Goal: Task Accomplishment & Management: Use online tool/utility

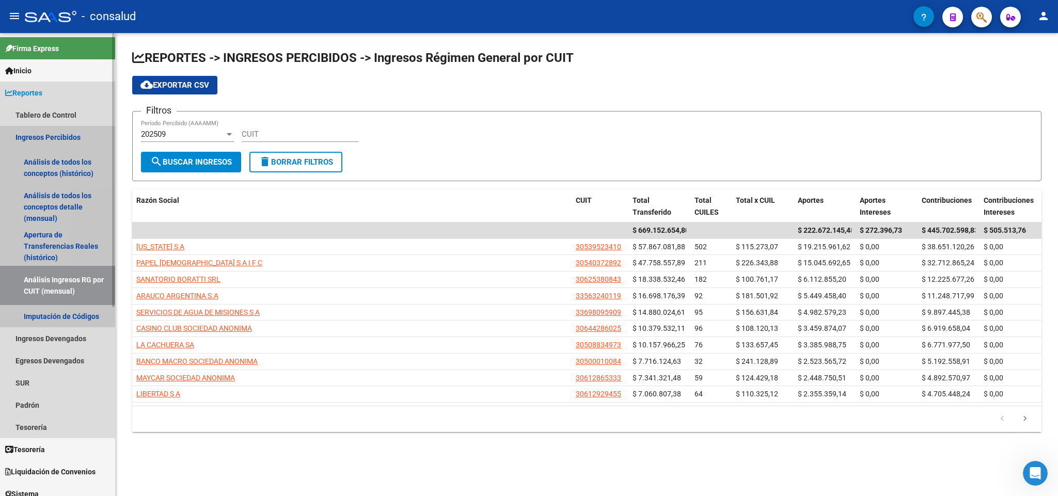
click at [20, 137] on link "Ingresos Percibidos" at bounding box center [57, 137] width 115 height 22
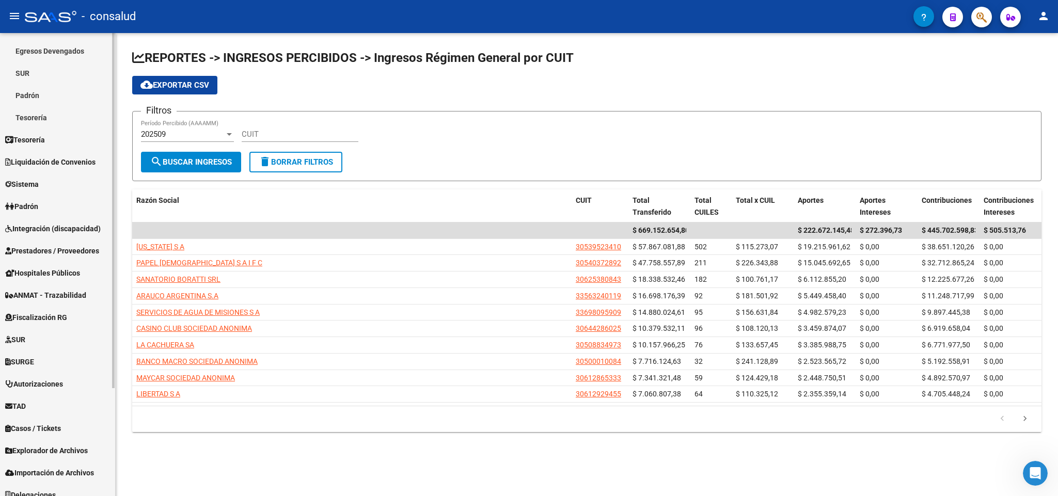
scroll to position [140, 0]
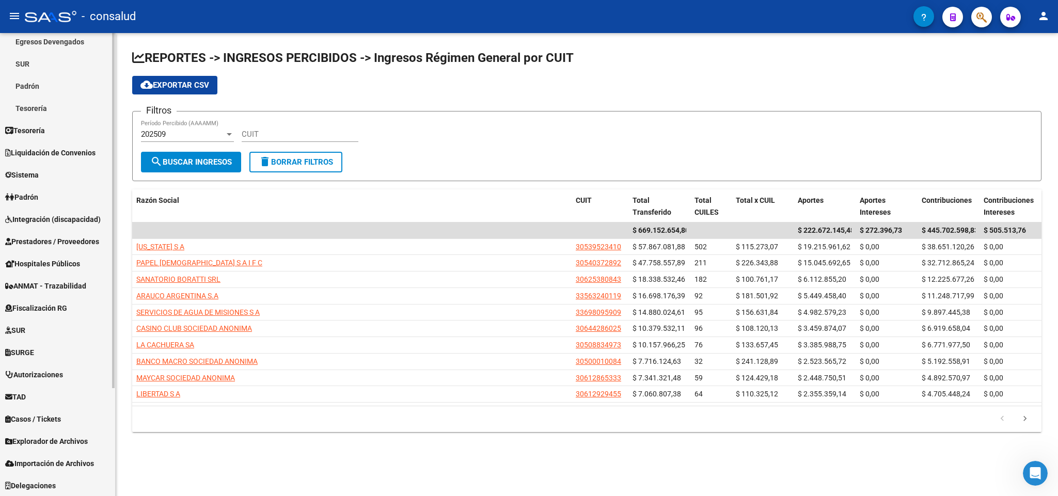
click at [45, 301] on link "Fiscalización RG" at bounding box center [57, 308] width 115 height 22
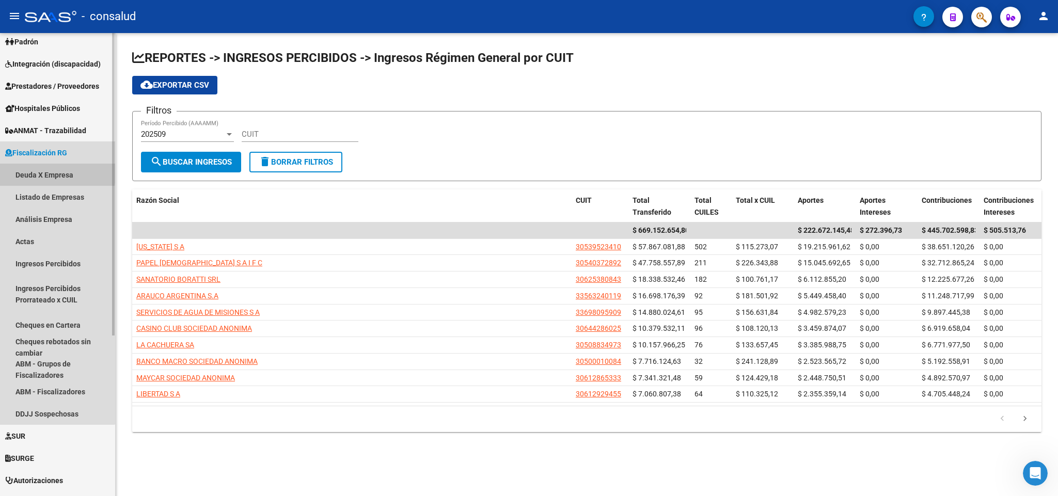
click at [37, 170] on link "Deuda X Empresa" at bounding box center [57, 175] width 115 height 22
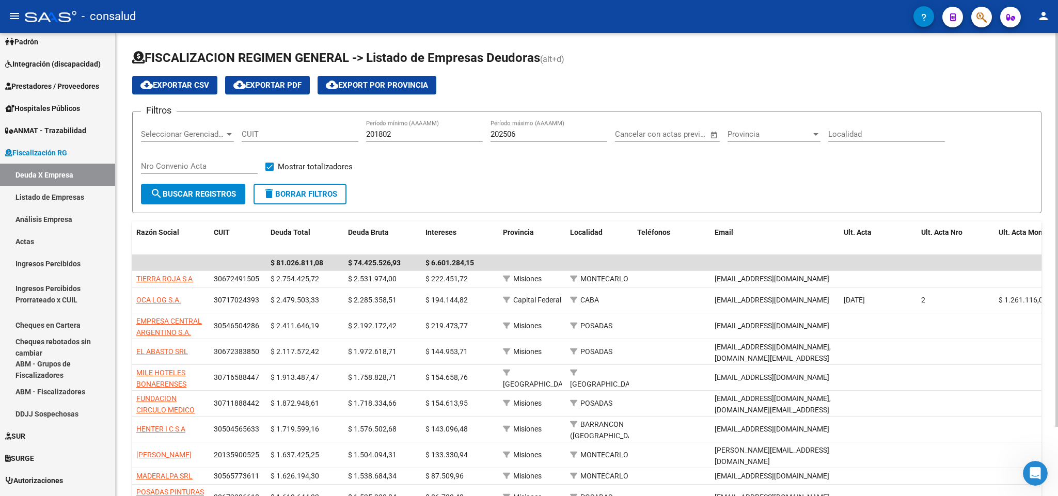
click at [522, 129] on div "202506 Período máximo (AAAAMM)" at bounding box center [548, 131] width 117 height 22
type input "202508"
click at [214, 193] on span "search Buscar Registros" at bounding box center [193, 193] width 86 height 9
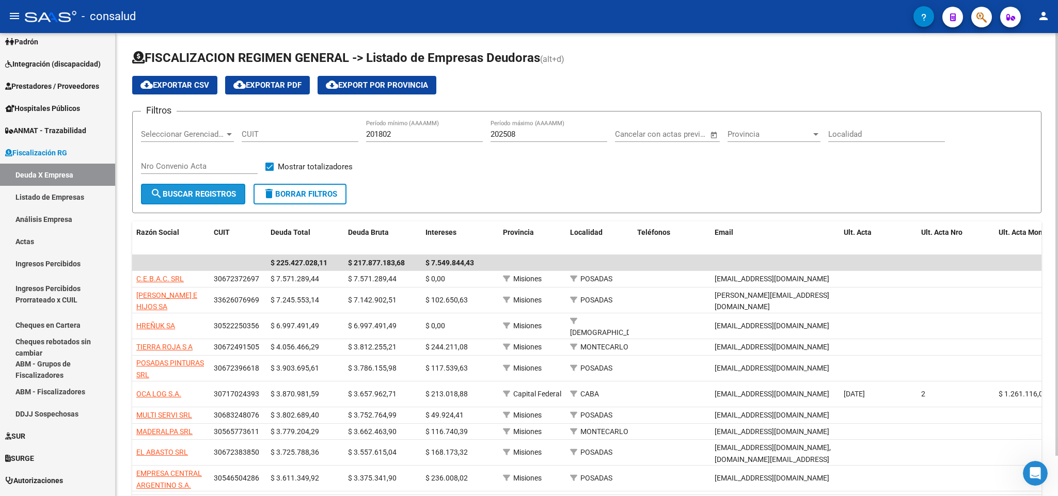
click at [214, 194] on span "search Buscar Registros" at bounding box center [193, 193] width 86 height 9
click at [179, 84] on span "cloud_download Exportar CSV" at bounding box center [174, 85] width 69 height 9
